Goal: Download file/media

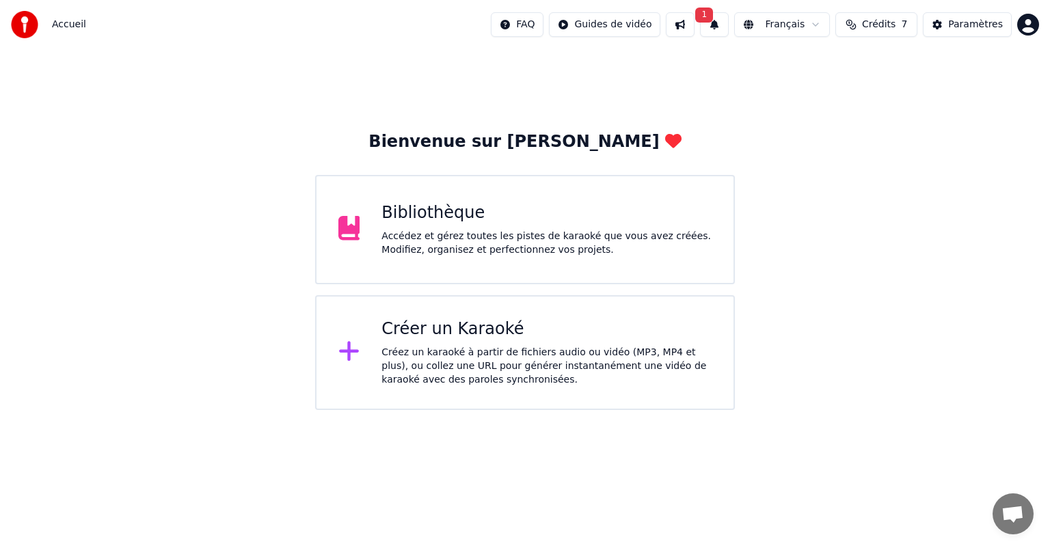
click at [440, 220] on div "Bibliothèque" at bounding box center [547, 213] width 330 height 22
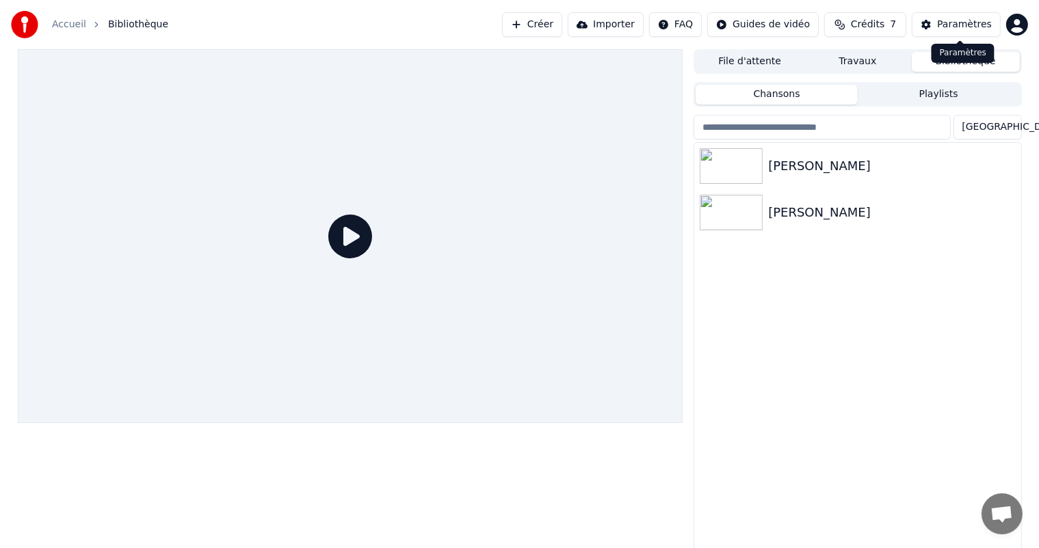
click at [955, 57] on div "Paramètres Paramètres" at bounding box center [962, 53] width 63 height 19
click at [966, 25] on div "Paramètres" at bounding box center [964, 25] width 55 height 14
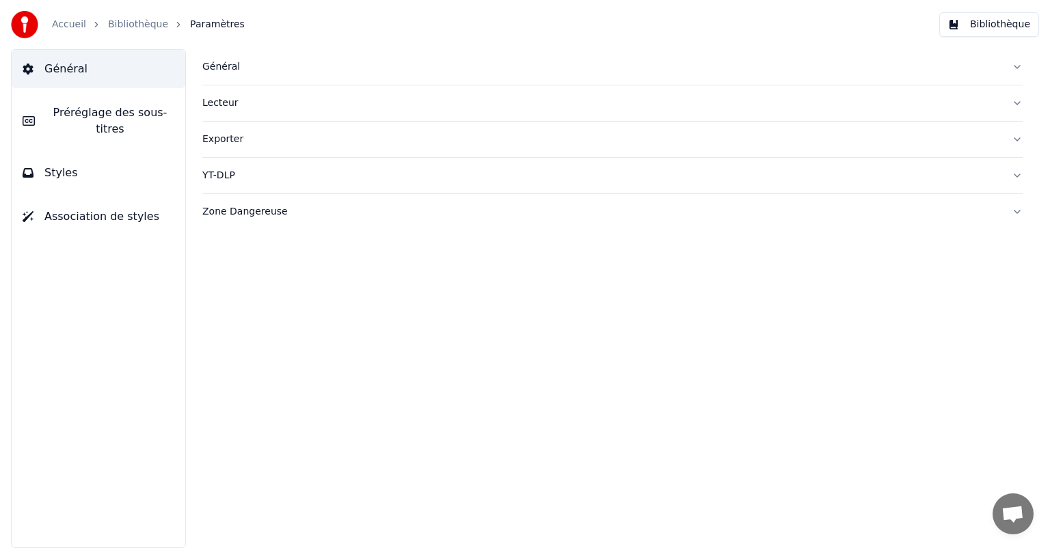
click at [59, 26] on link "Accueil" at bounding box center [69, 25] width 34 height 14
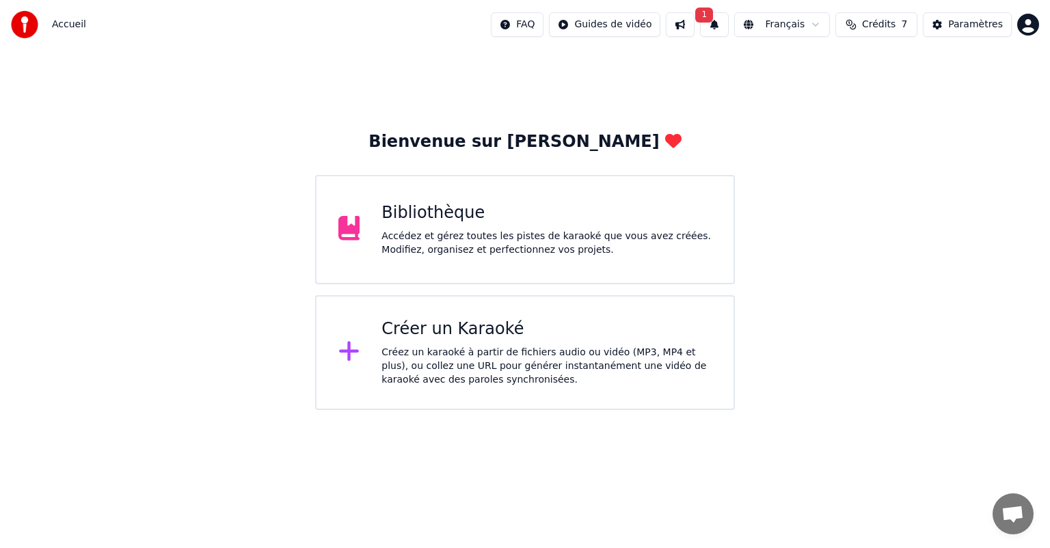
click at [435, 243] on div "Accédez et gérez toutes les pistes de karaoké que vous avez créées. Modifiez, o…" at bounding box center [547, 243] width 330 height 27
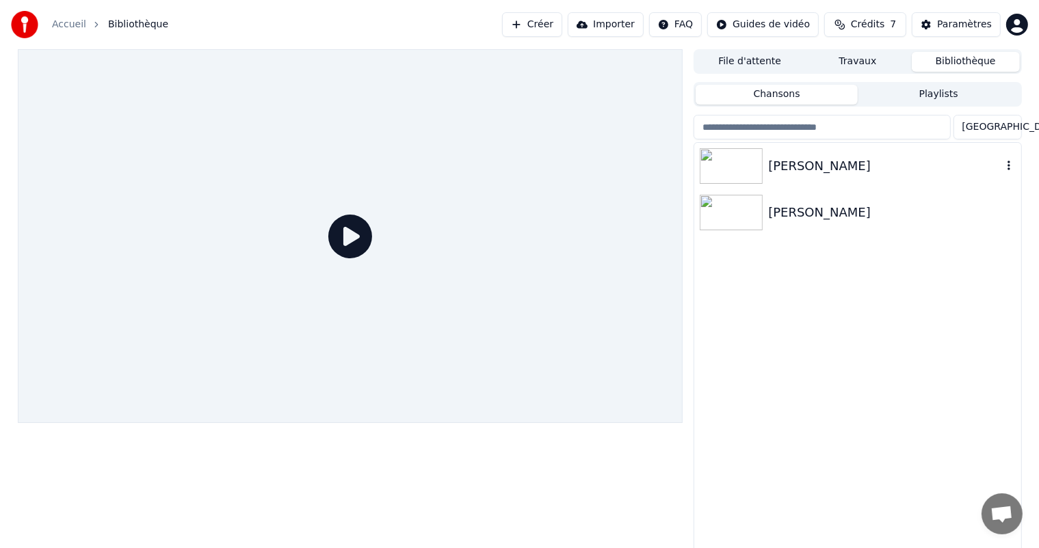
click at [741, 170] on img at bounding box center [731, 166] width 63 height 36
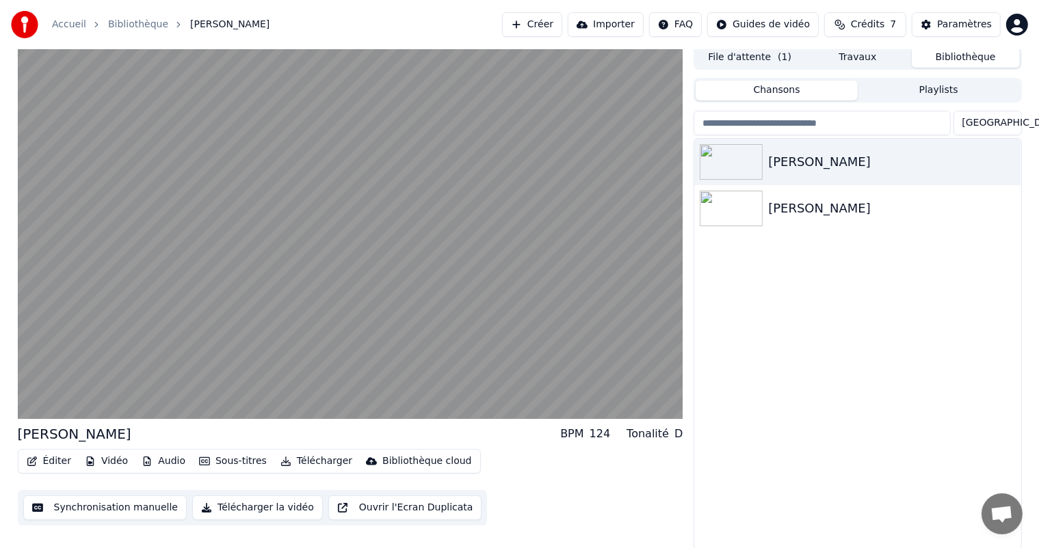
scroll to position [5, 0]
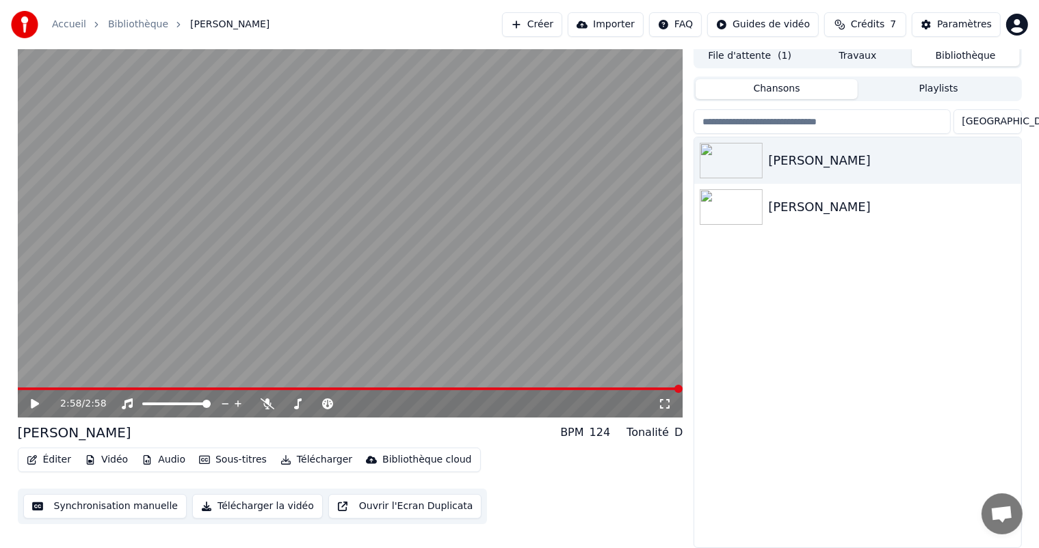
click at [254, 507] on button "Télécharger la vidéo" at bounding box center [257, 506] width 131 height 25
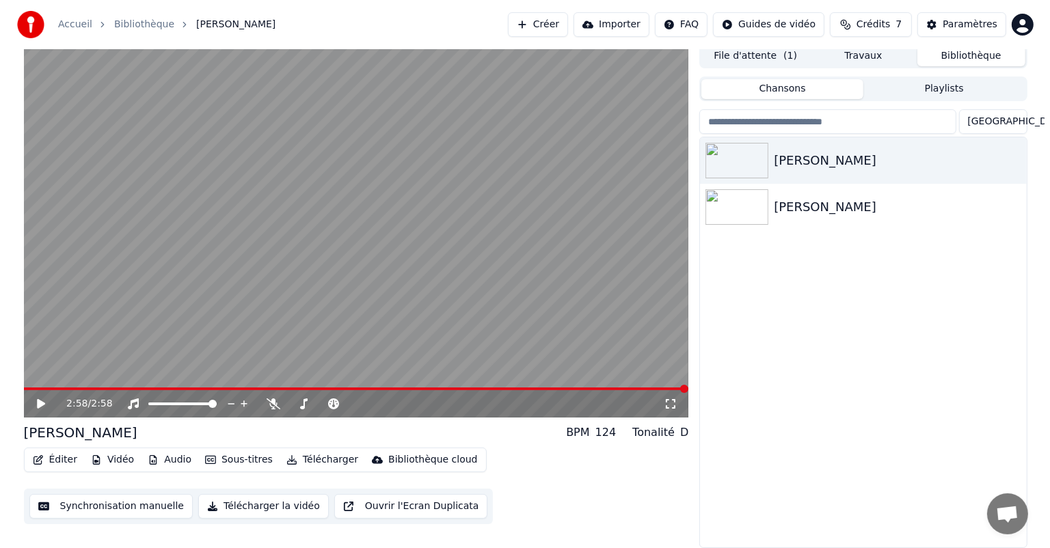
scroll to position [0, 0]
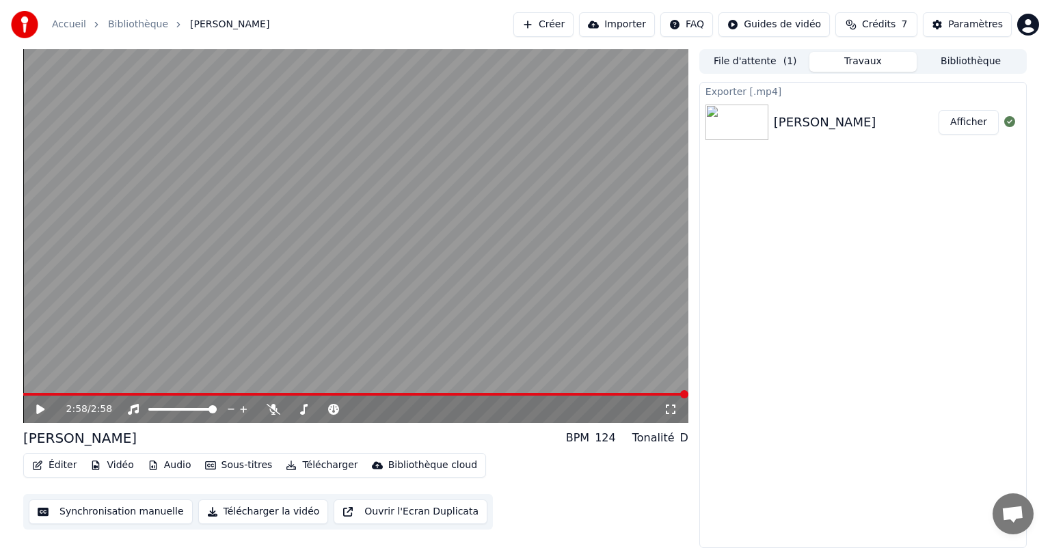
click at [961, 118] on button "Afficher" at bounding box center [969, 122] width 60 height 25
click at [968, 120] on button "Afficher" at bounding box center [969, 122] width 60 height 25
